Goal: Contribute content

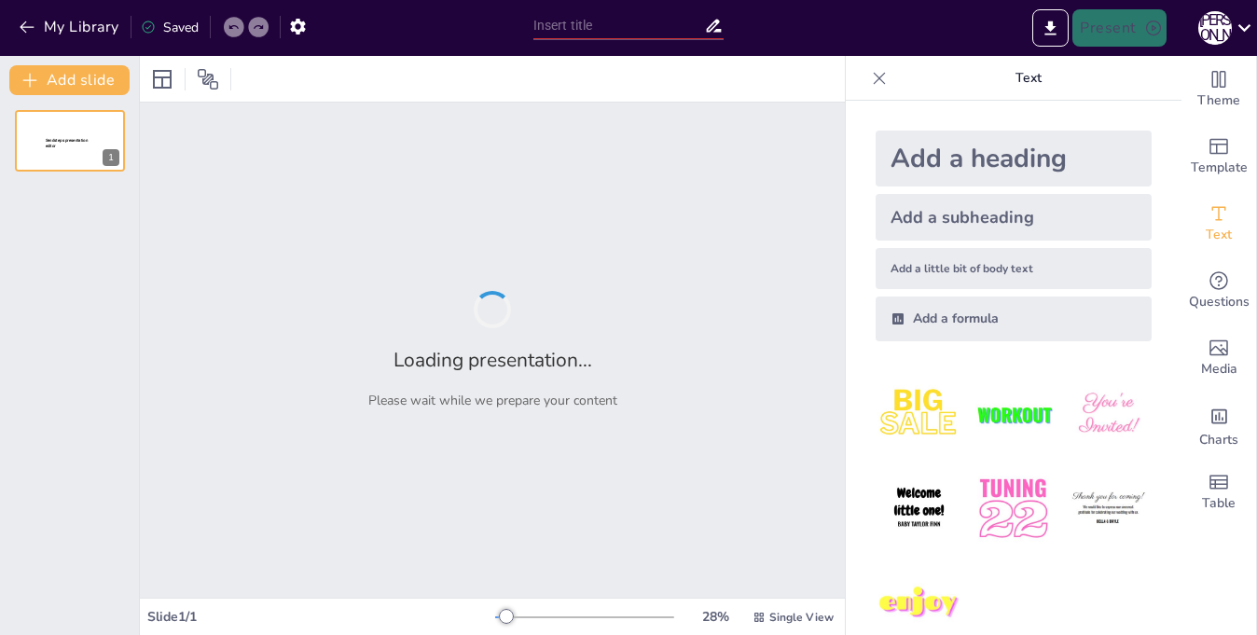
type input "Канали комунікації: як створюємо єдину історію?"
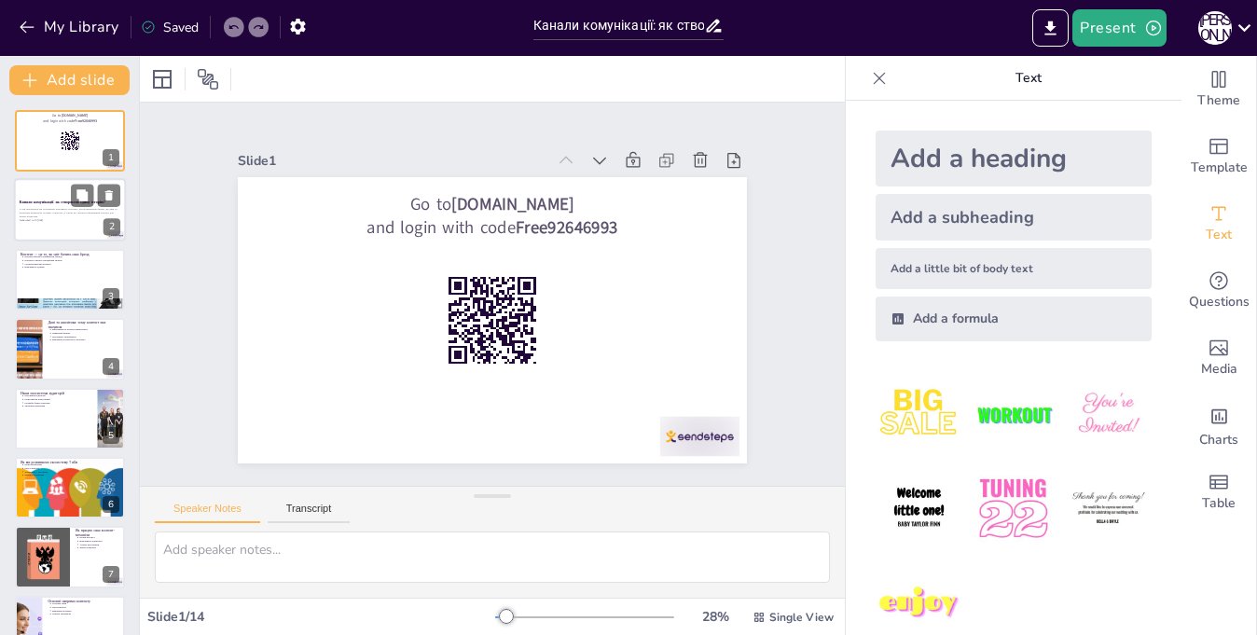
click at [52, 208] on p "У цій презентації ми розглянемо важливість контенту для формування бренду, як д…" at bounding box center [70, 213] width 101 height 10
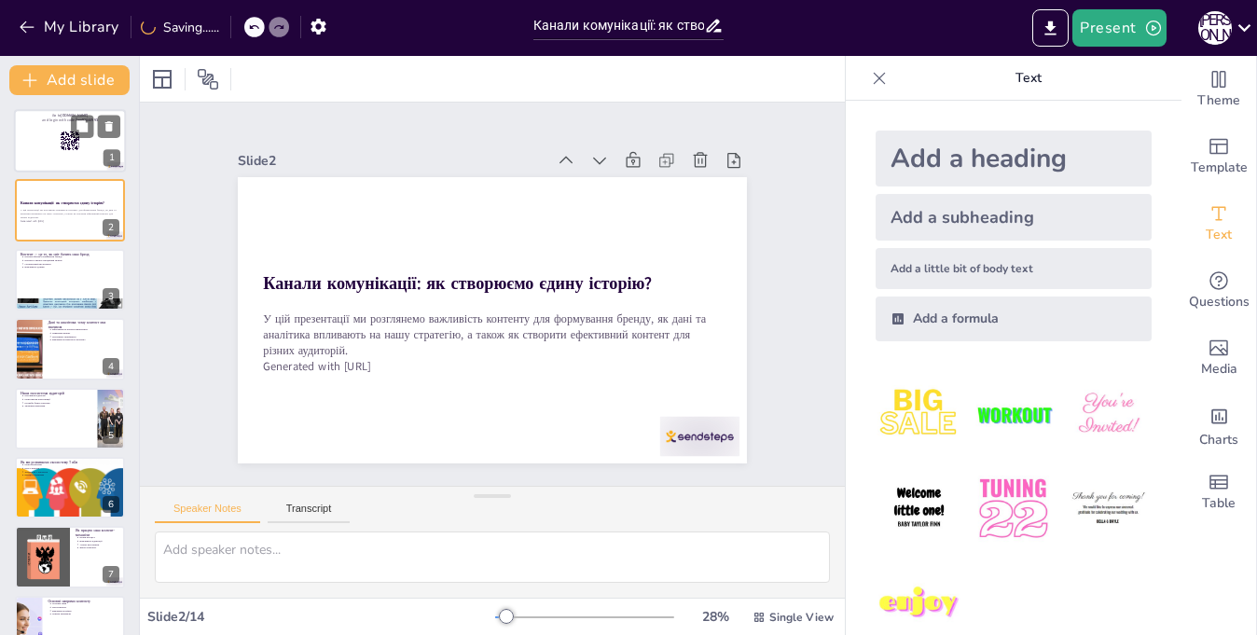
click at [27, 146] on div at bounding box center [70, 140] width 112 height 63
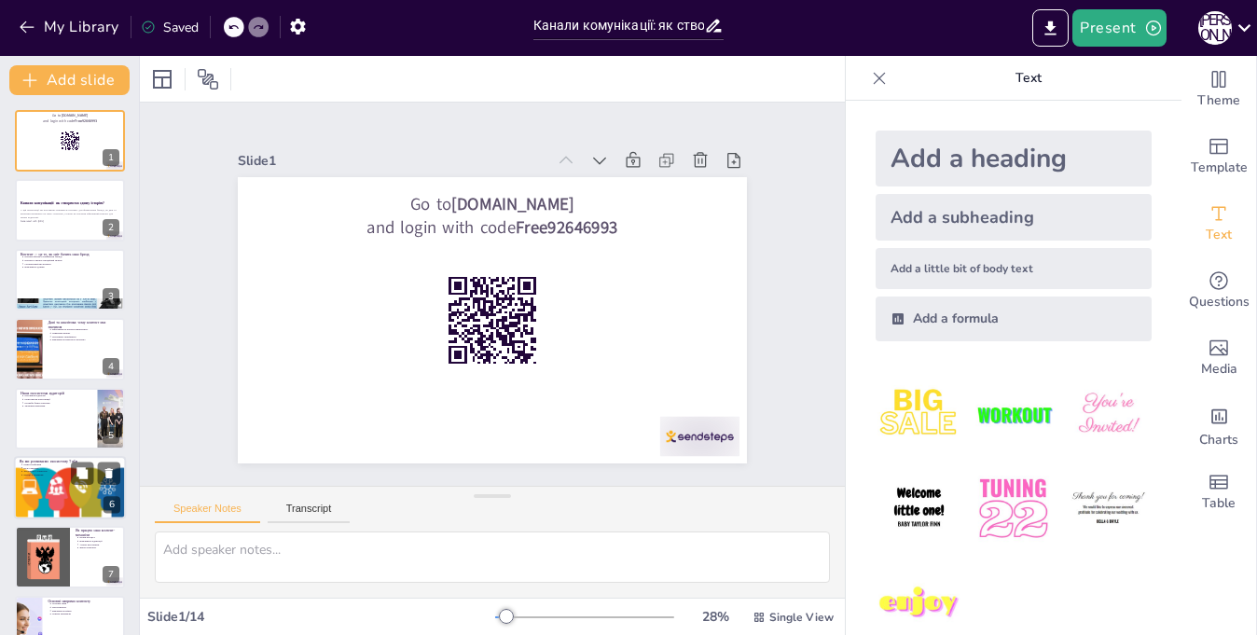
click at [55, 484] on div at bounding box center [70, 487] width 114 height 63
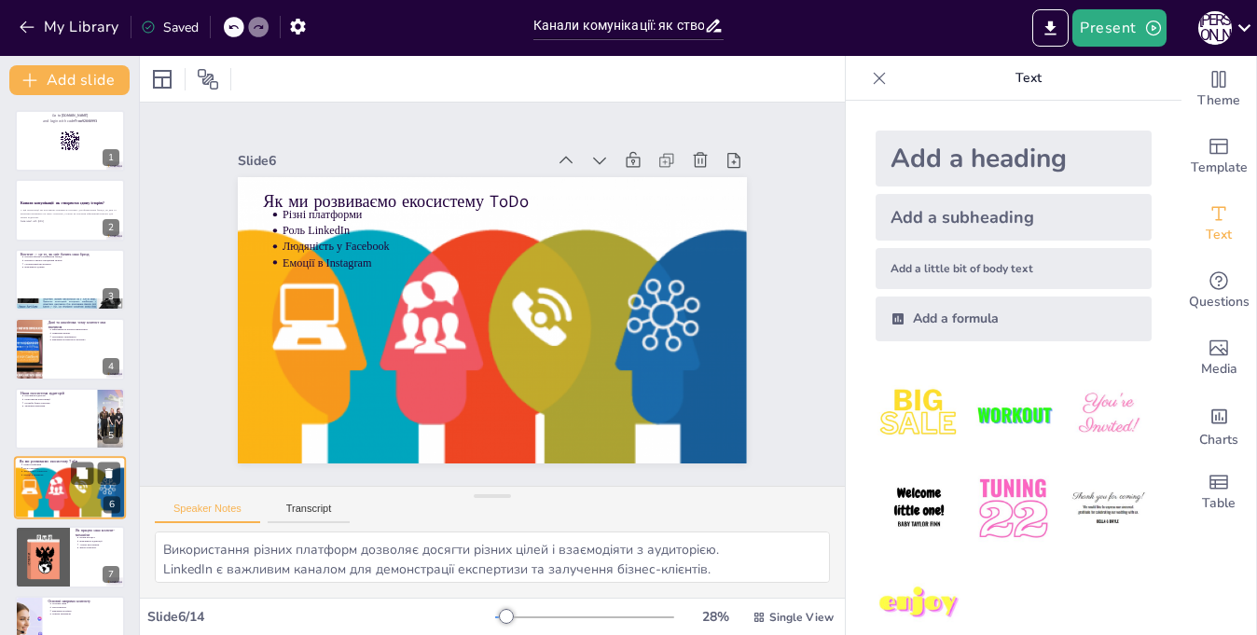
scroll to position [123, 0]
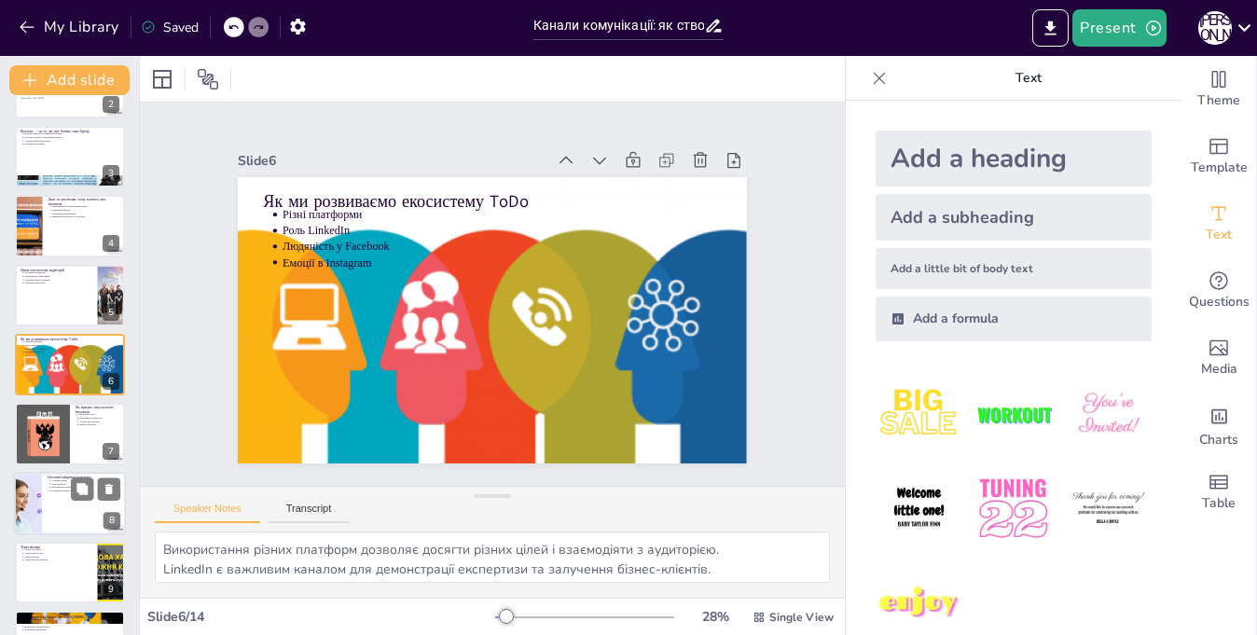
click at [51, 515] on div at bounding box center [70, 503] width 112 height 63
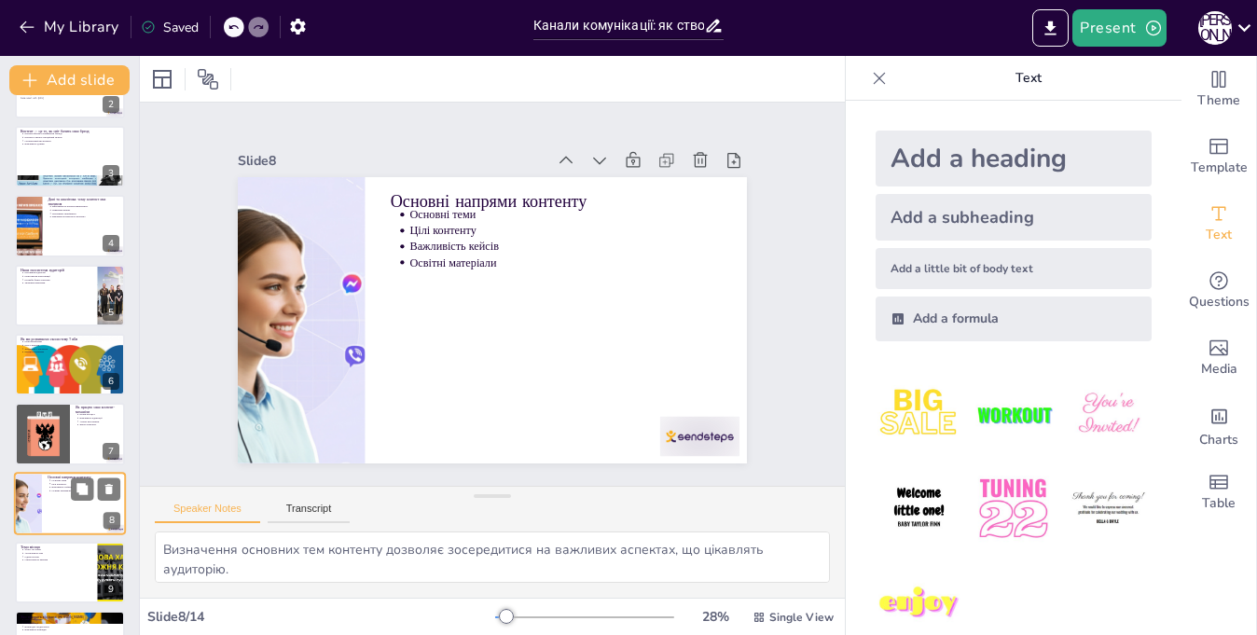
scroll to position [261, 0]
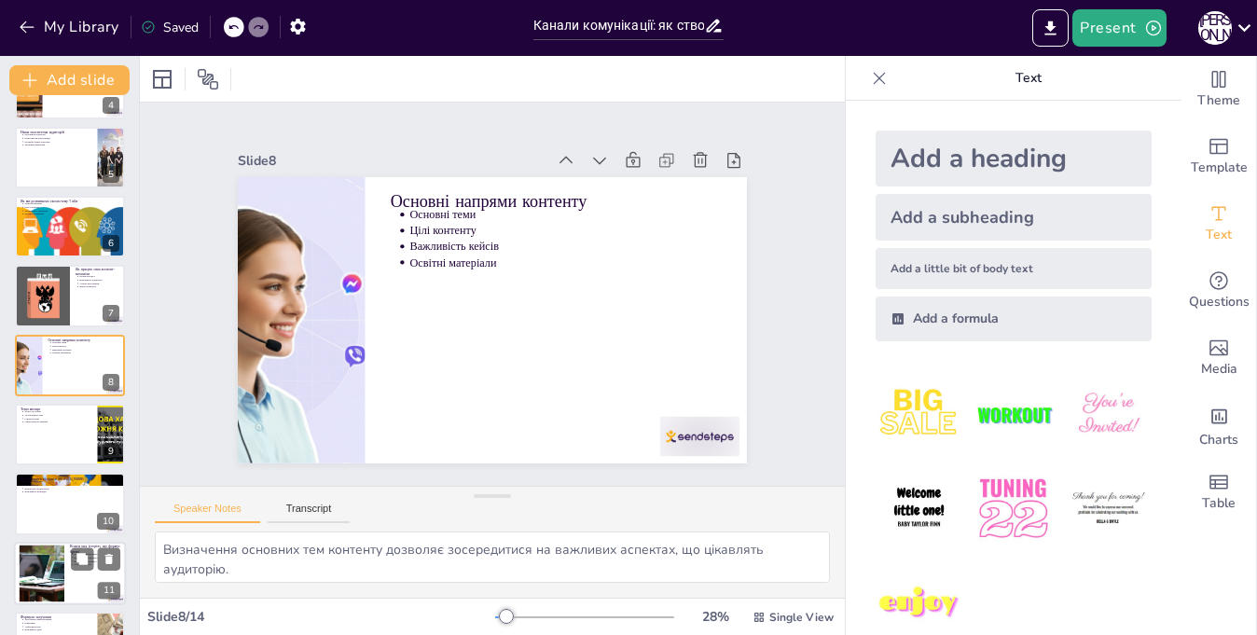
click at [48, 559] on div at bounding box center [42, 573] width 101 height 57
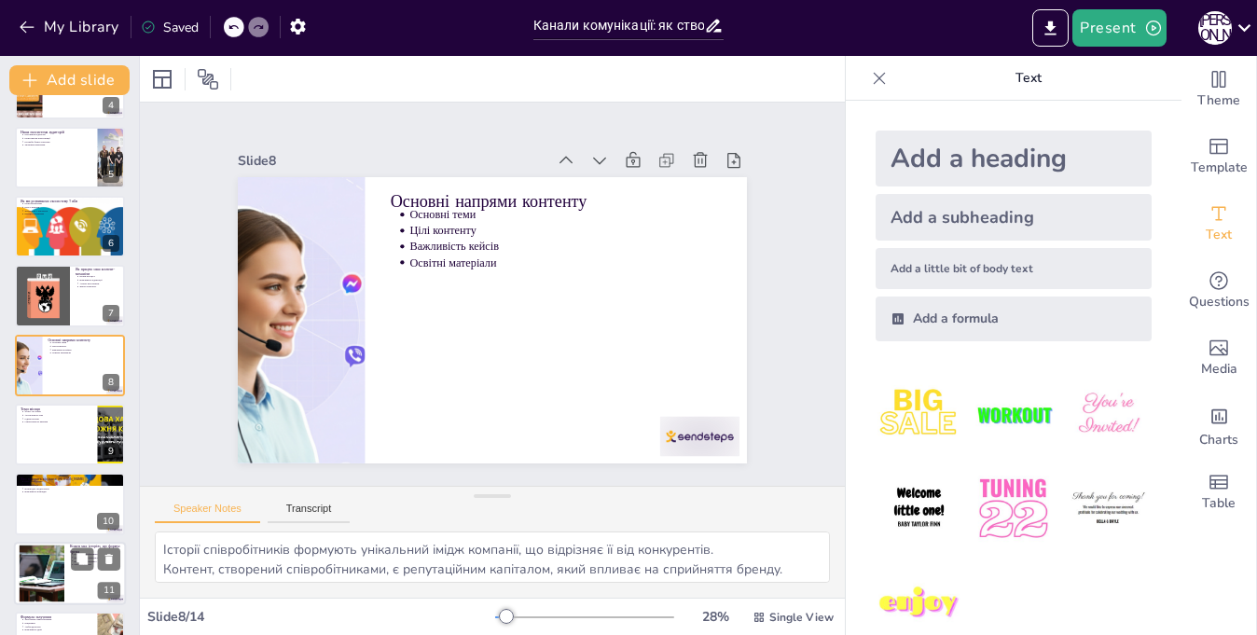
scroll to position [453, 0]
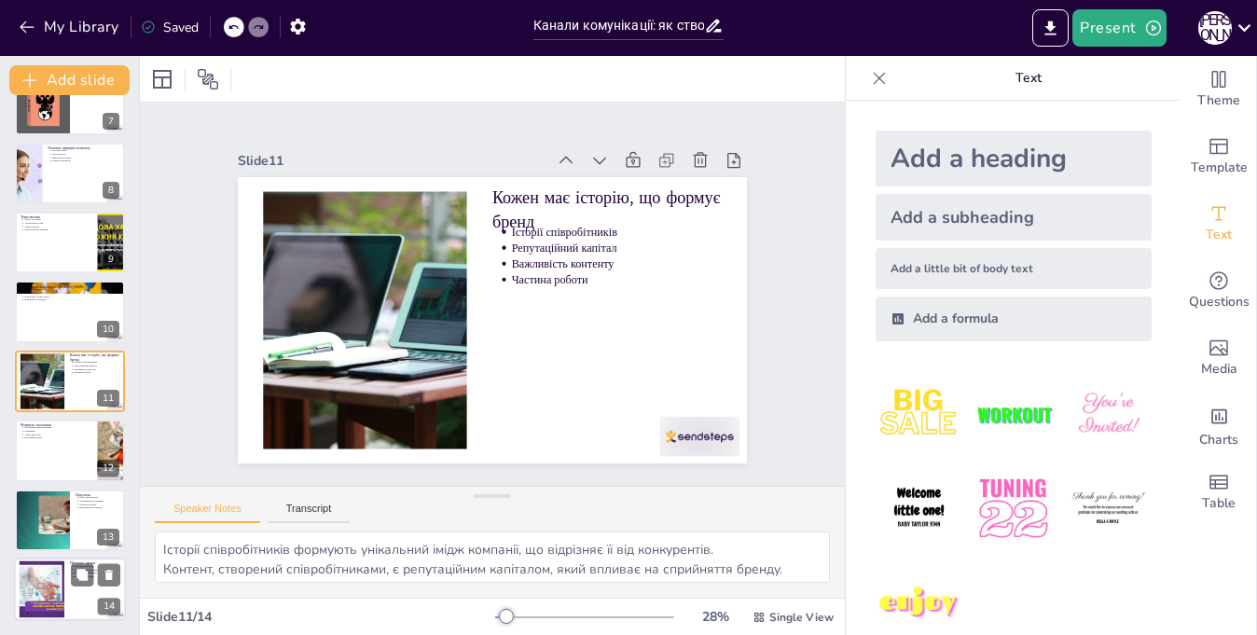
click at [51, 594] on div at bounding box center [42, 589] width 101 height 57
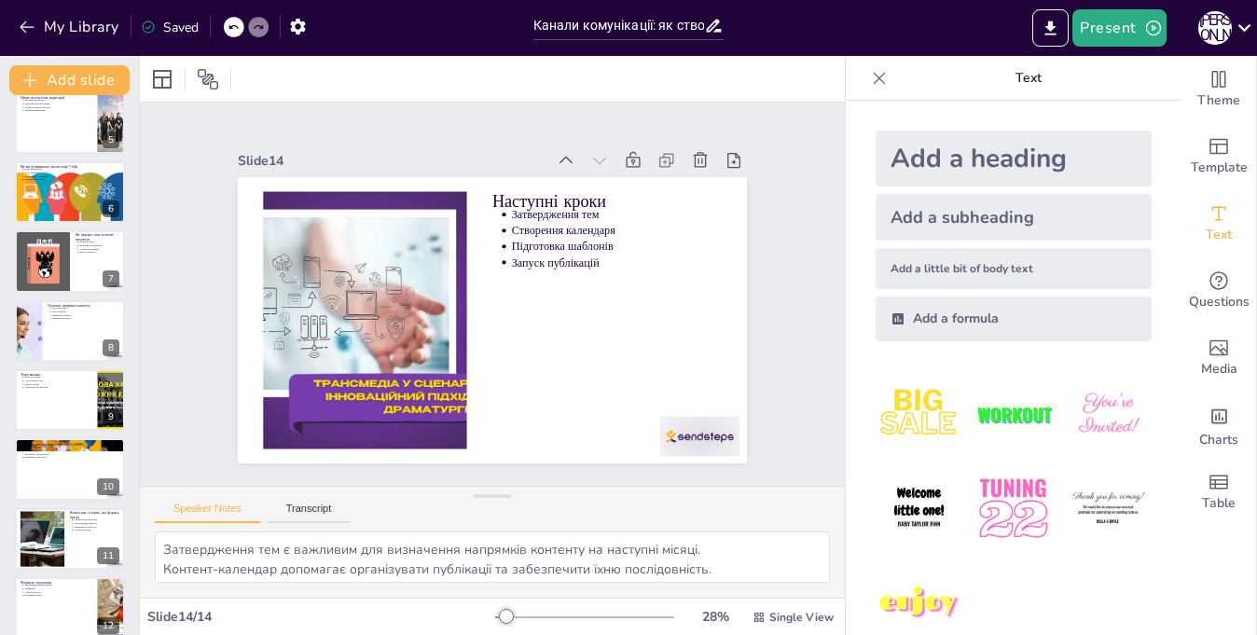
scroll to position [0, 0]
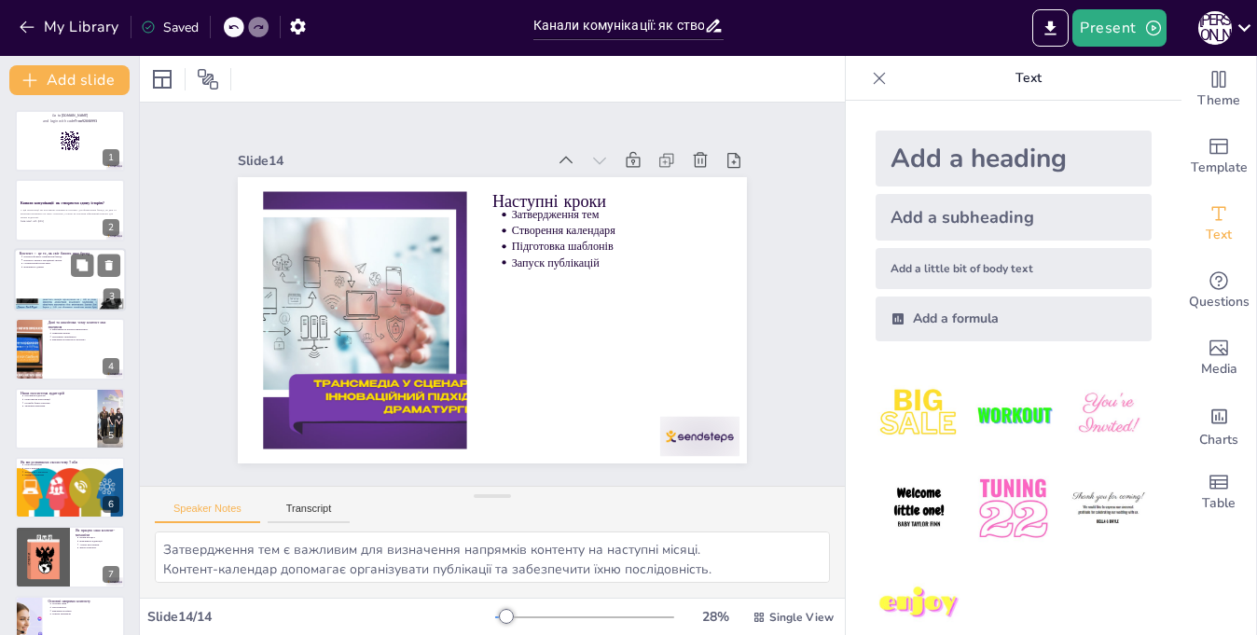
click at [43, 263] on p "Стратегічний інструмент" at bounding box center [71, 264] width 97 height 4
type textarea "Loremip d sitametc adipiscin, el seddoe temporinci utlabo. Etd magnaal en ad, m…"
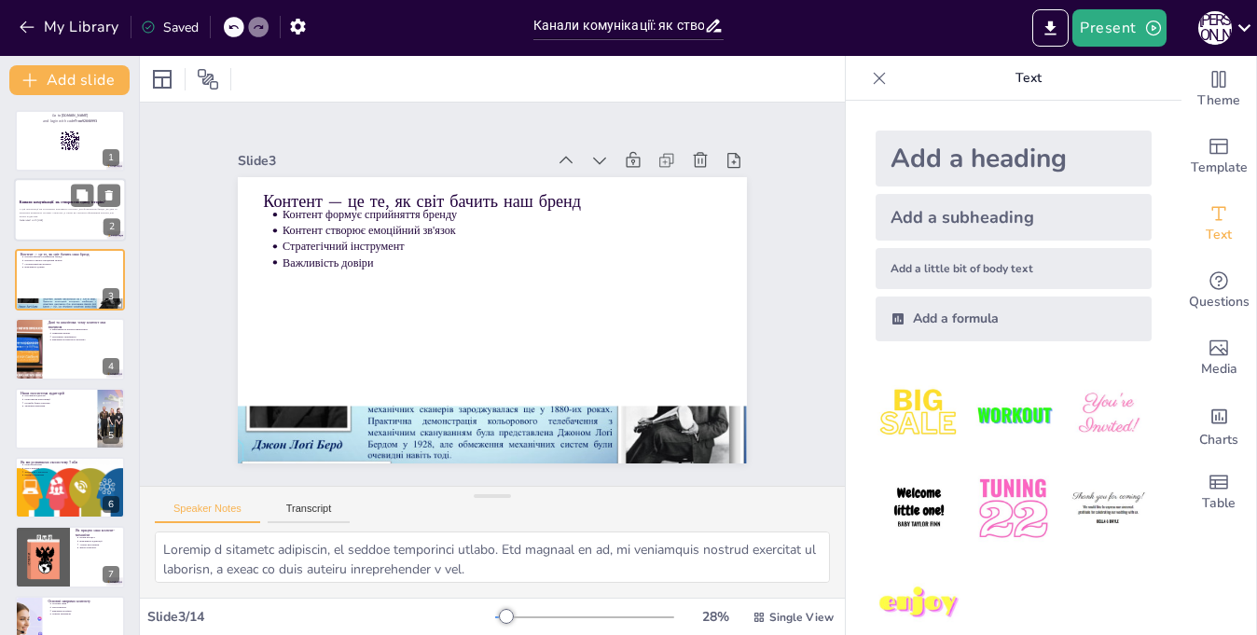
click at [17, 200] on div at bounding box center [70, 210] width 112 height 63
